Goal: Task Accomplishment & Management: Manage account settings

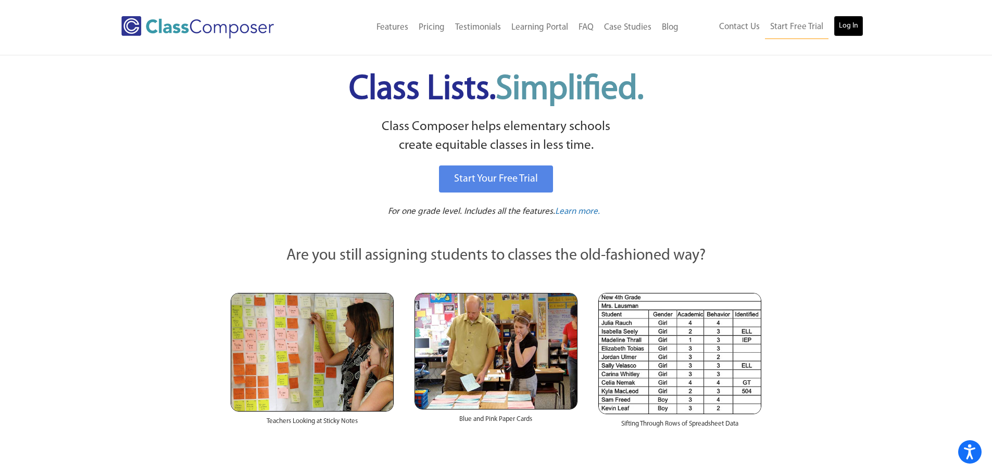
click at [844, 33] on link "Log In" at bounding box center [848, 26] width 30 height 21
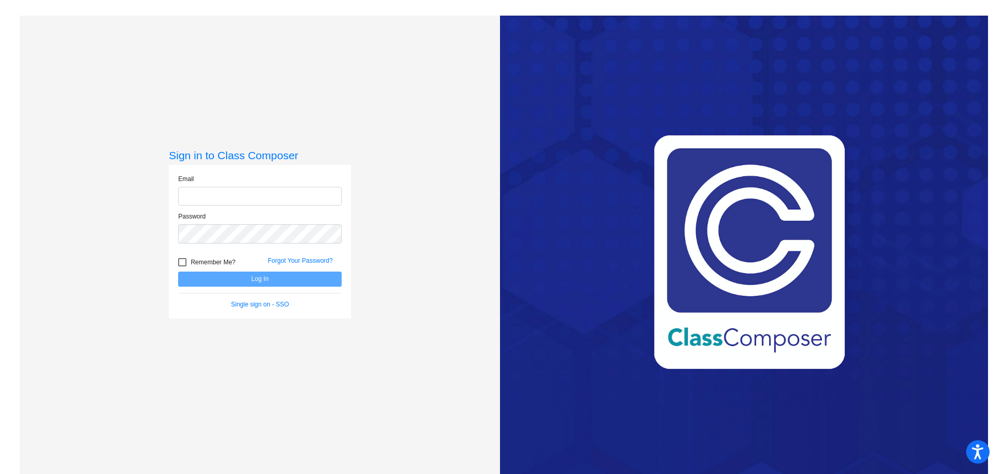
click at [286, 192] on input "email" at bounding box center [259, 196] width 163 height 19
click at [275, 188] on input "email" at bounding box center [259, 196] width 163 height 19
type input "hulfisha@harrisontwp.k12.nj.us"
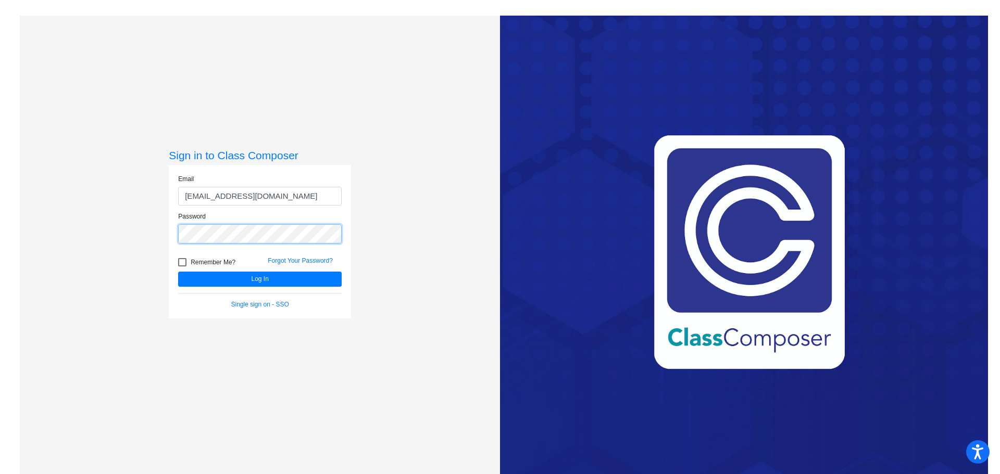
click at [178, 272] on button "Log In" at bounding box center [259, 279] width 163 height 15
